Goal: Information Seeking & Learning: Learn about a topic

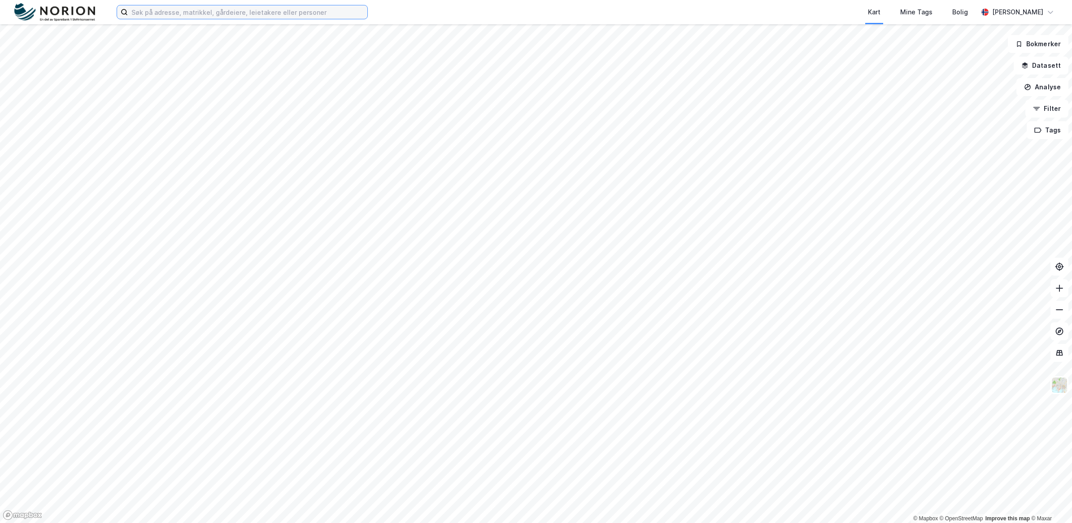
click at [165, 10] on input at bounding box center [248, 11] width 240 height 13
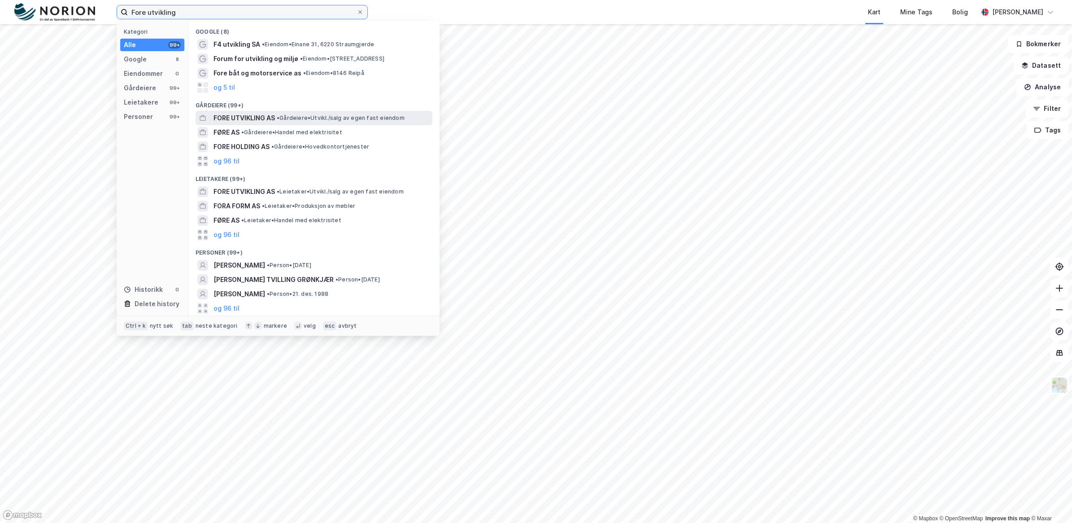
type input "Fore utvikling"
click at [268, 118] on span "FORE UTVIKLING AS" at bounding box center [244, 118] width 61 height 11
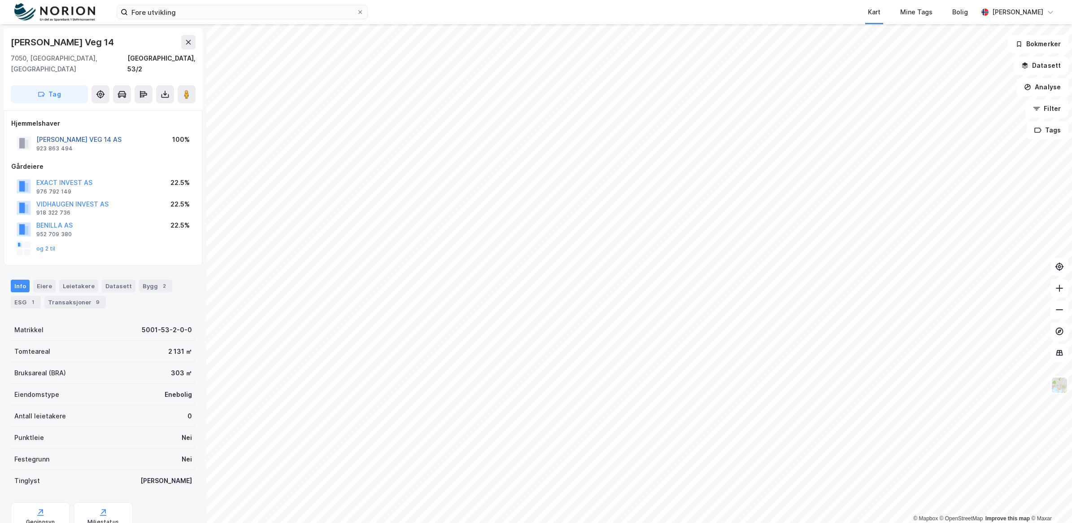
click at [0, 0] on button "CECILIE LØVØS VEG 14 AS" at bounding box center [0, 0] width 0 height 0
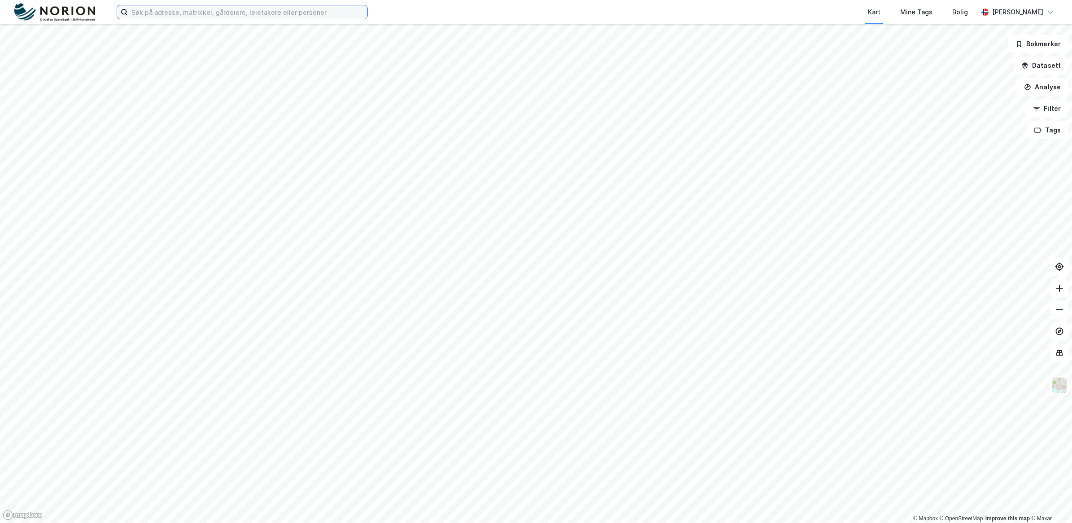
click at [291, 10] on input at bounding box center [248, 11] width 240 height 13
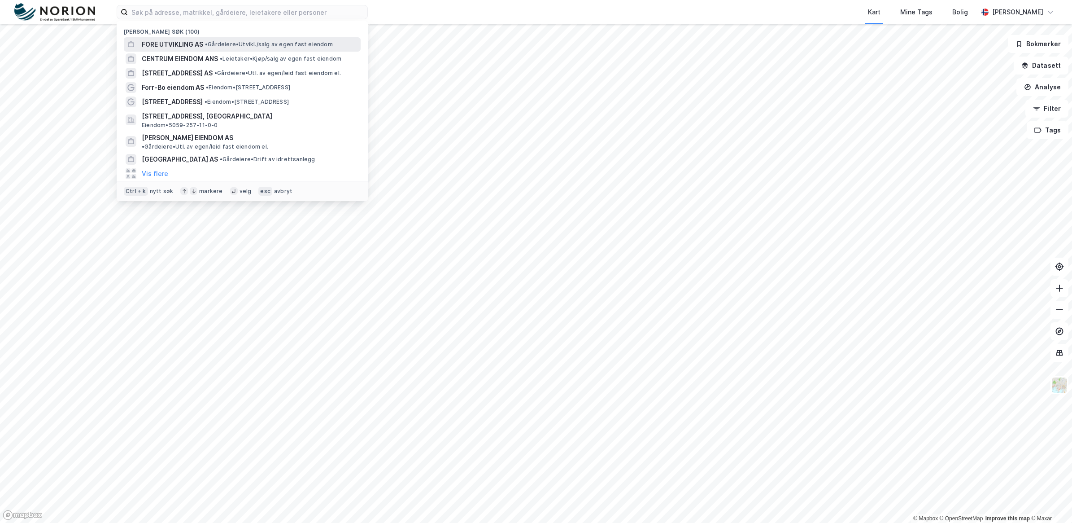
click at [184, 46] on span "FORE UTVIKLING AS" at bounding box center [172, 44] width 61 height 11
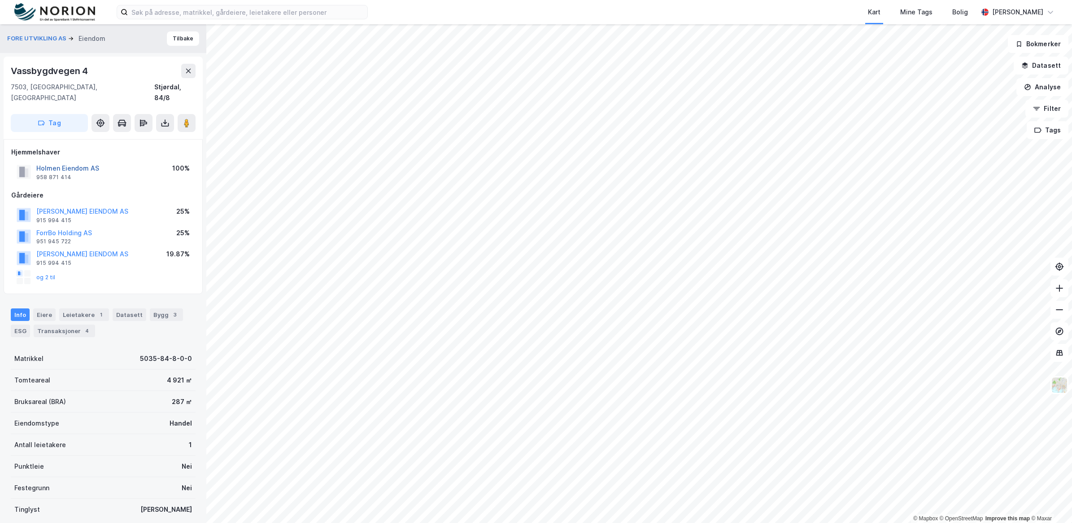
click at [0, 0] on button "Holmen Eiendom AS" at bounding box center [0, 0] width 0 height 0
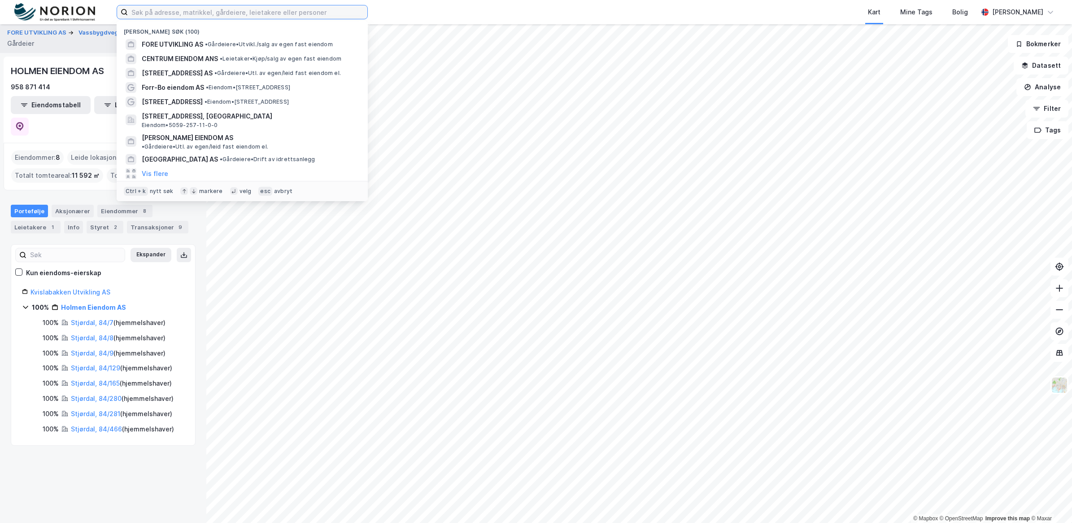
click at [310, 11] on input at bounding box center [248, 11] width 240 height 13
paste input "[PERSON_NAME] Veg 26"
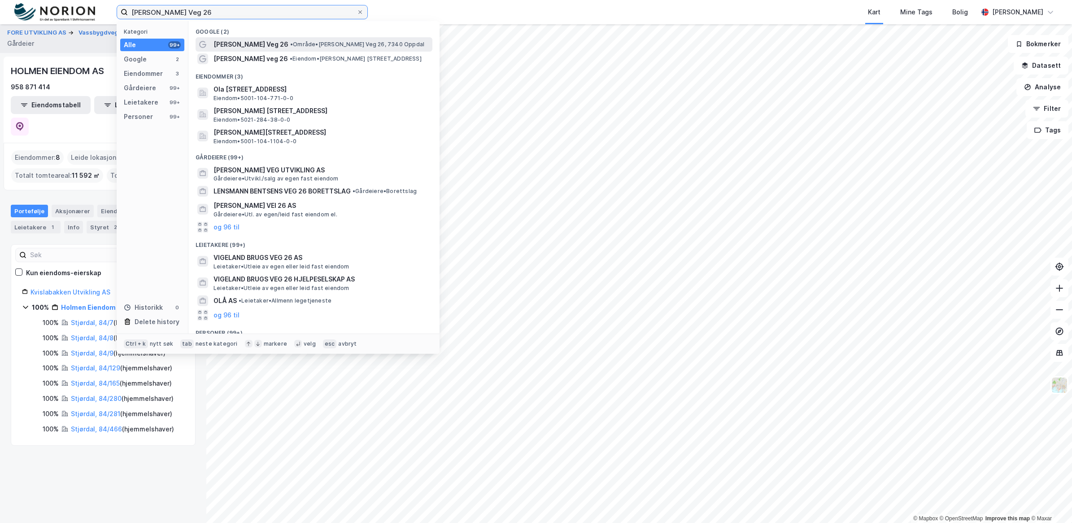
type input "[PERSON_NAME] Veg 26"
click at [254, 43] on span "[PERSON_NAME] Veg 26" at bounding box center [251, 44] width 75 height 11
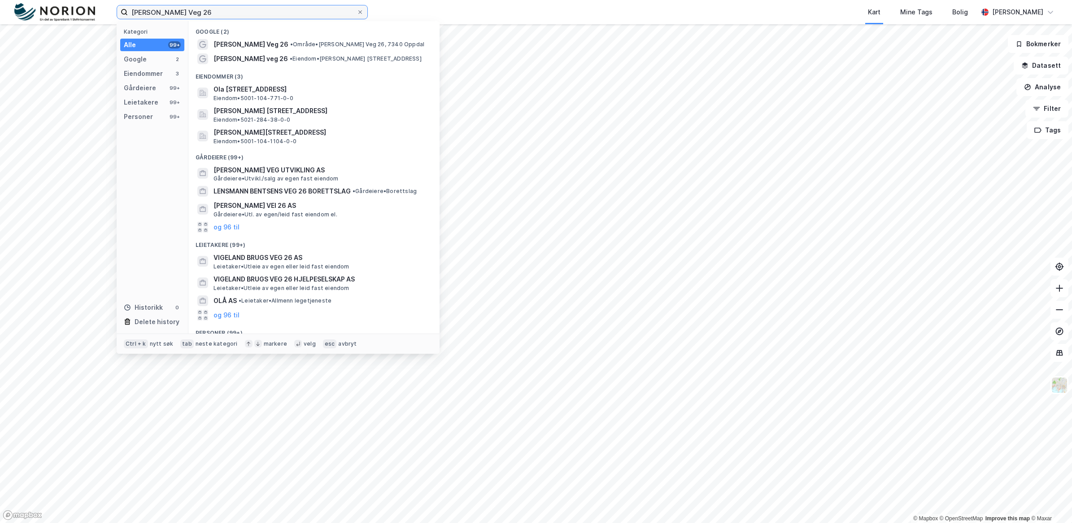
click at [212, 8] on input "[PERSON_NAME] Veg 26" at bounding box center [242, 11] width 229 height 13
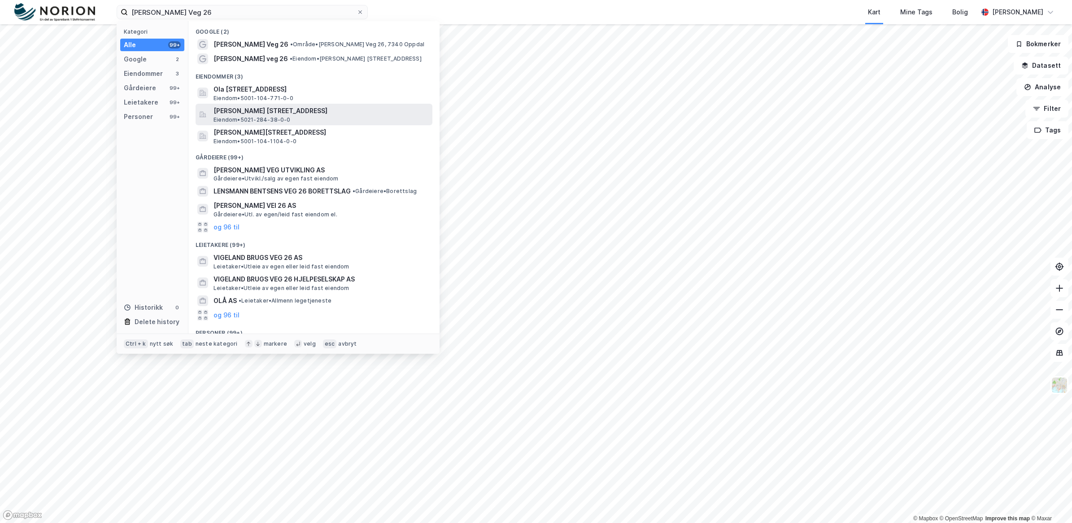
click at [340, 111] on span "[PERSON_NAME] [STREET_ADDRESS]" at bounding box center [321, 110] width 215 height 11
